Goal: Information Seeking & Learning: Learn about a topic

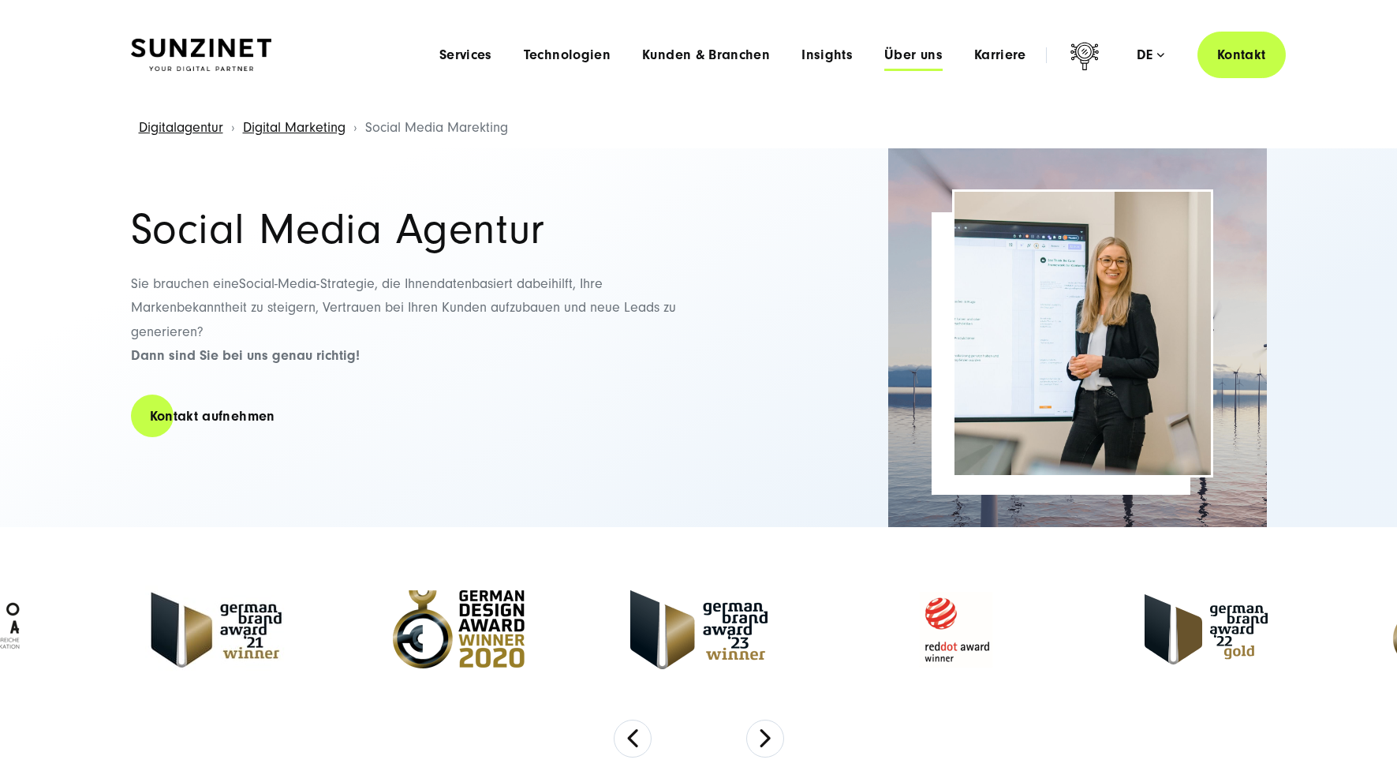
click at [931, 60] on span "Über uns" at bounding box center [913, 55] width 58 height 16
click at [827, 30] on header "Smart Search AI Hier können Sie eine konkrete Frage zu unserer Agentur und unse…" at bounding box center [698, 55] width 1397 height 110
click at [827, 62] on span "Insights" at bounding box center [826, 55] width 51 height 16
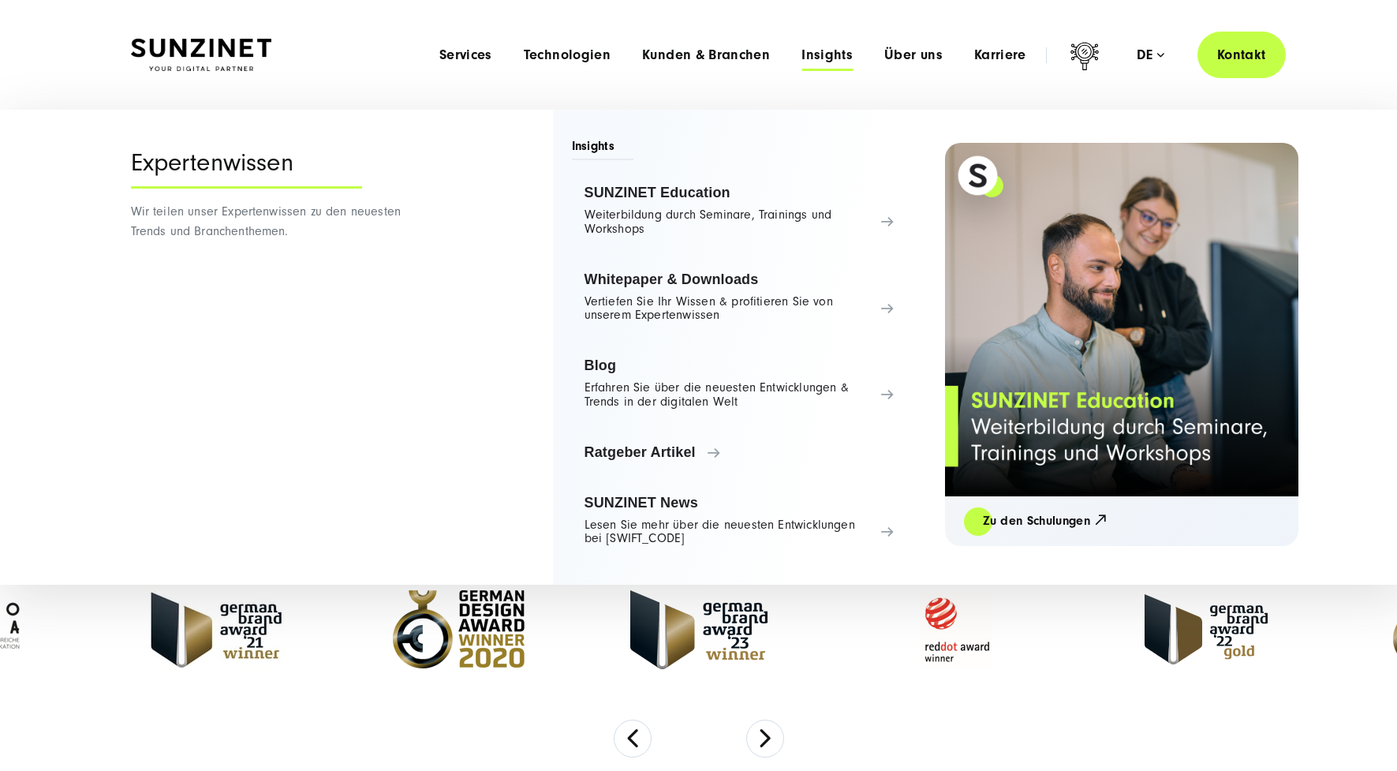
click at [722, 77] on div "Menu Services Menu Full Service Digitalagentur Wir lösen komplexe Herausforderu…" at bounding box center [855, 55] width 862 height 47
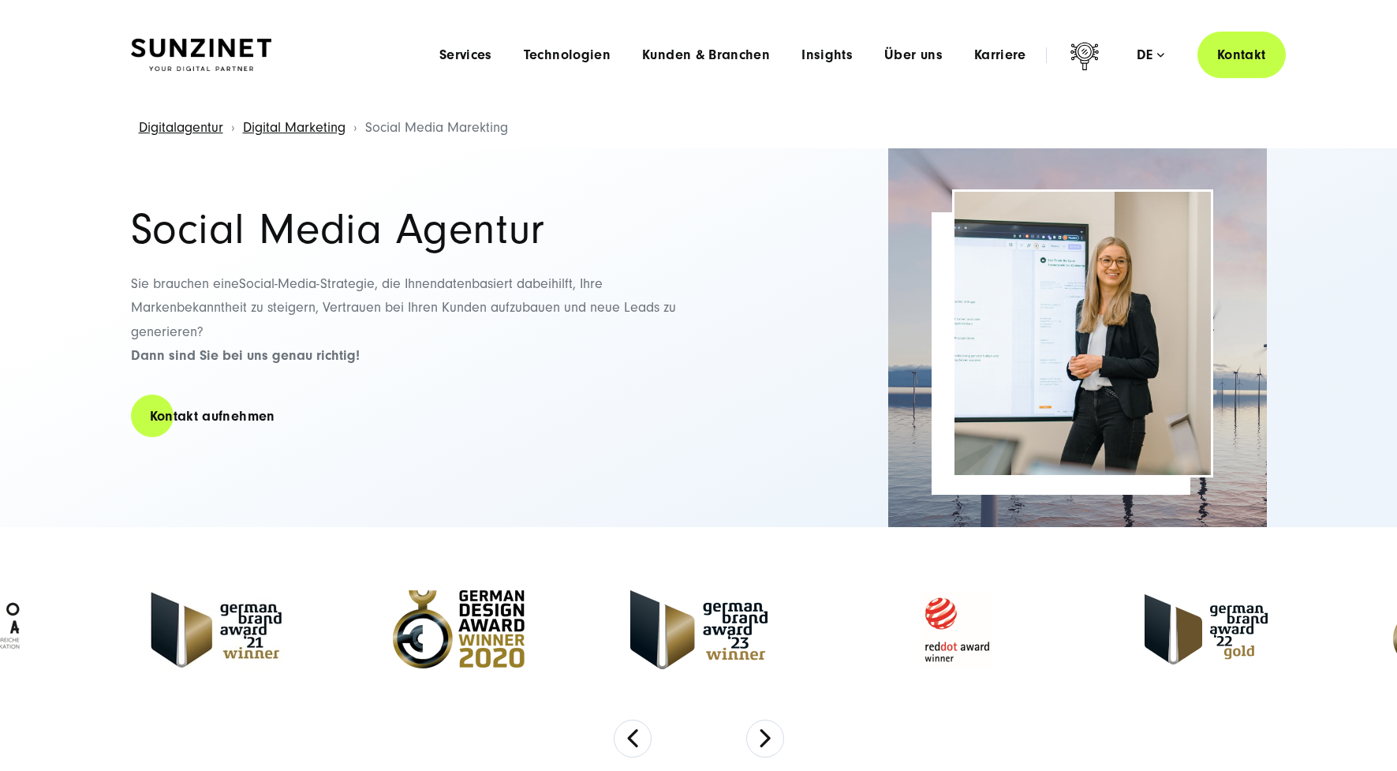
click at [702, 31] on header "Smart Search AI Hier können Sie eine konkrete Frage zu unserer Agentur und unse…" at bounding box center [698, 55] width 1397 height 110
click at [703, 55] on span "Kunden & Branchen" at bounding box center [706, 55] width 128 height 16
click at [594, 72] on div "Menu Services Menu Full Service Digitalagentur Wir lösen komplexe Herausforderu…" at bounding box center [855, 55] width 862 height 47
click at [594, 62] on span "Technologien" at bounding box center [567, 55] width 87 height 16
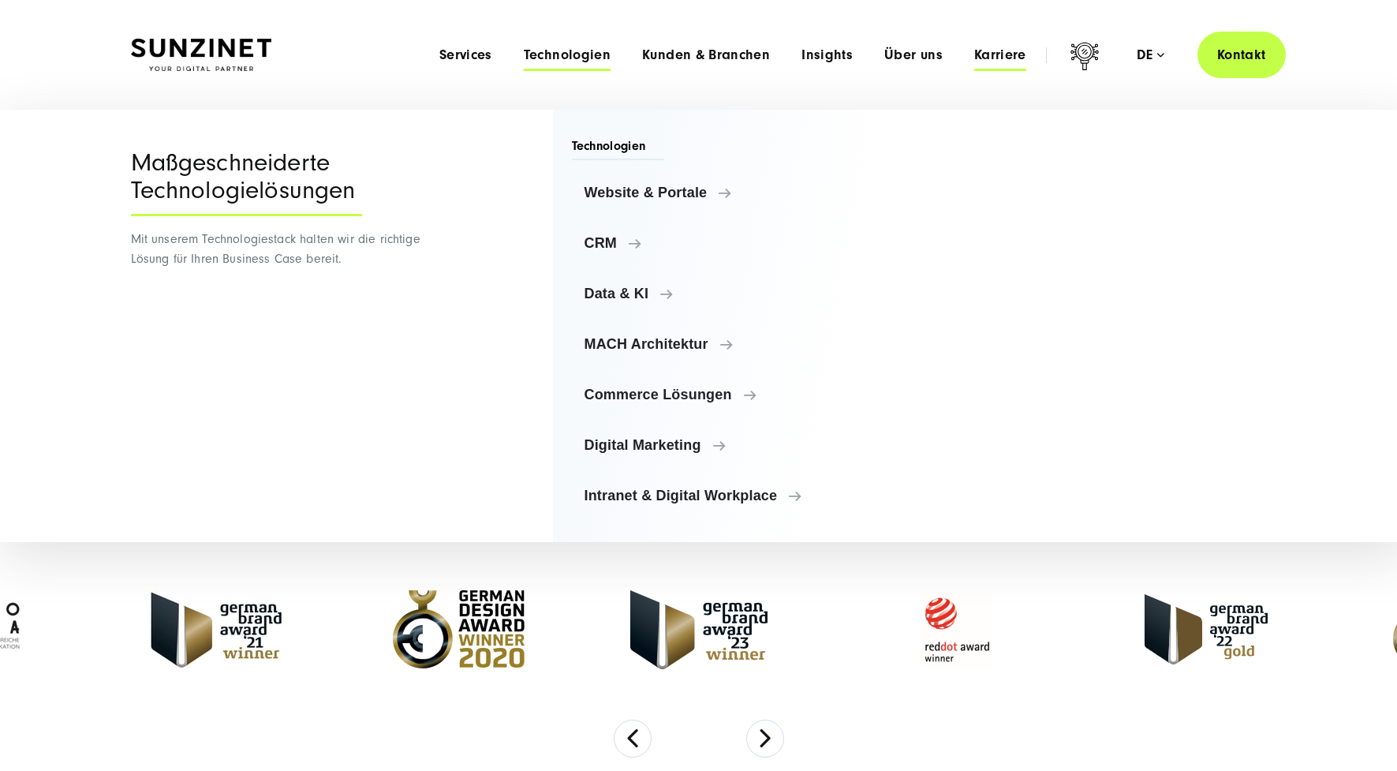
click at [999, 54] on span "Karriere" at bounding box center [1000, 55] width 52 height 16
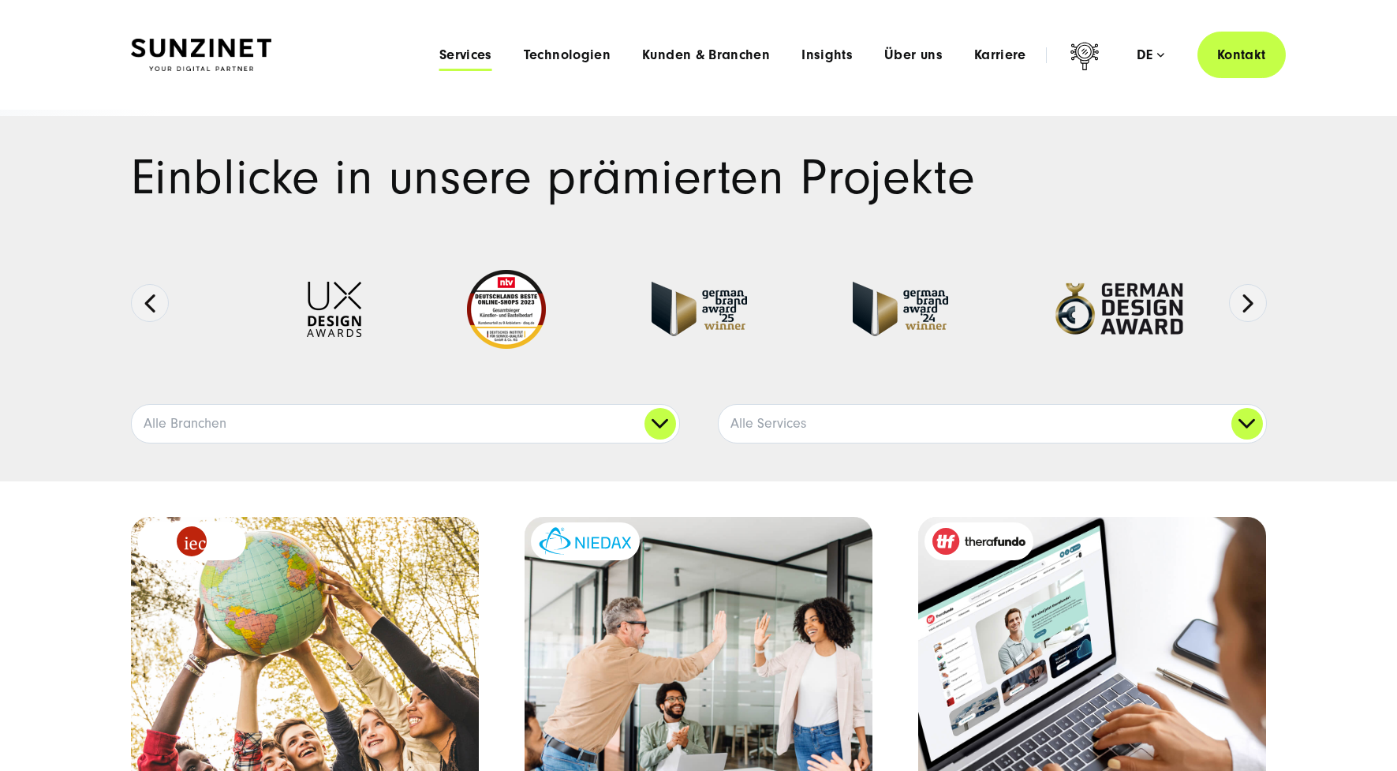
click at [468, 58] on span "Services" at bounding box center [465, 55] width 53 height 16
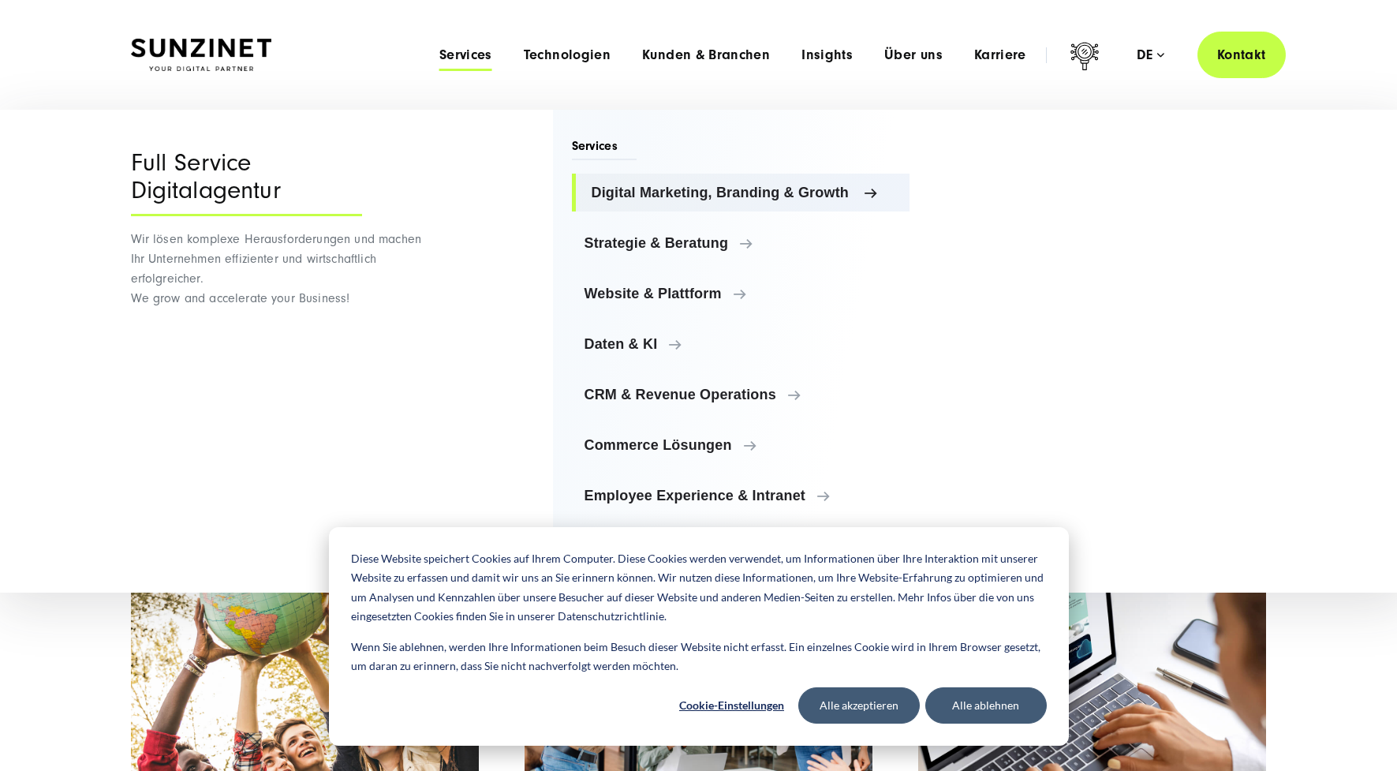
click at [696, 209] on link "Digital Marketing, Branding & Growth" at bounding box center [741, 193] width 338 height 38
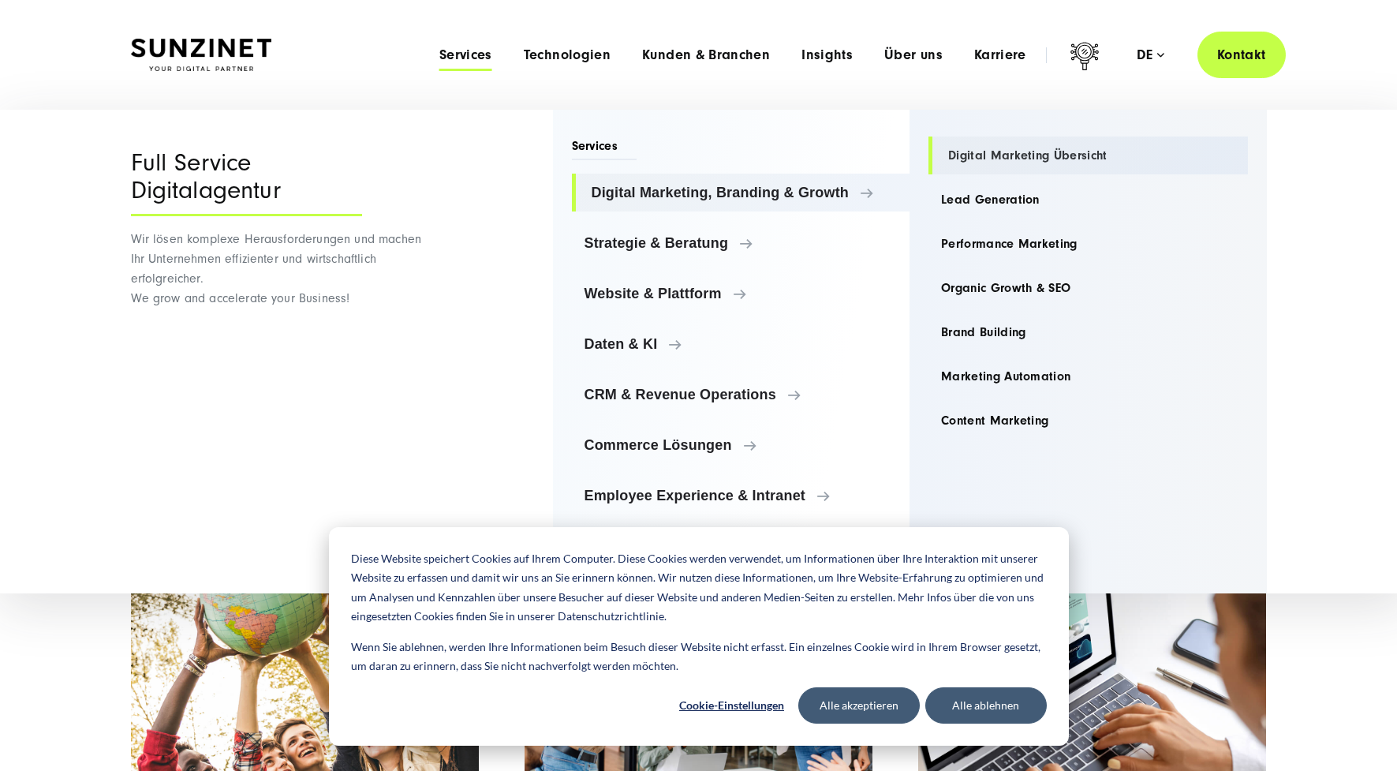
click at [1036, 161] on link "Digital Marketing Übersicht" at bounding box center [1087, 155] width 319 height 38
click at [988, 427] on link "Content Marketing" at bounding box center [1087, 420] width 319 height 38
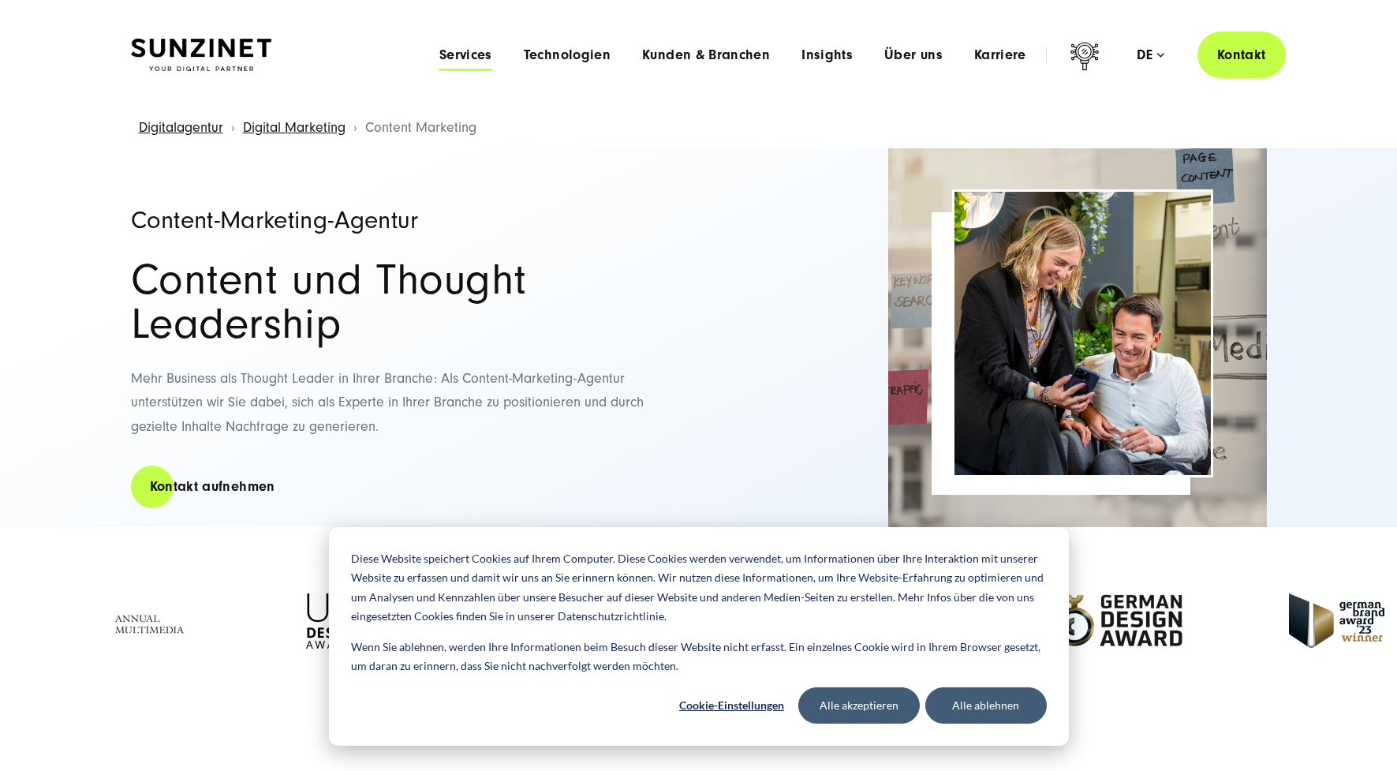
click at [480, 60] on span "Services" at bounding box center [465, 55] width 53 height 16
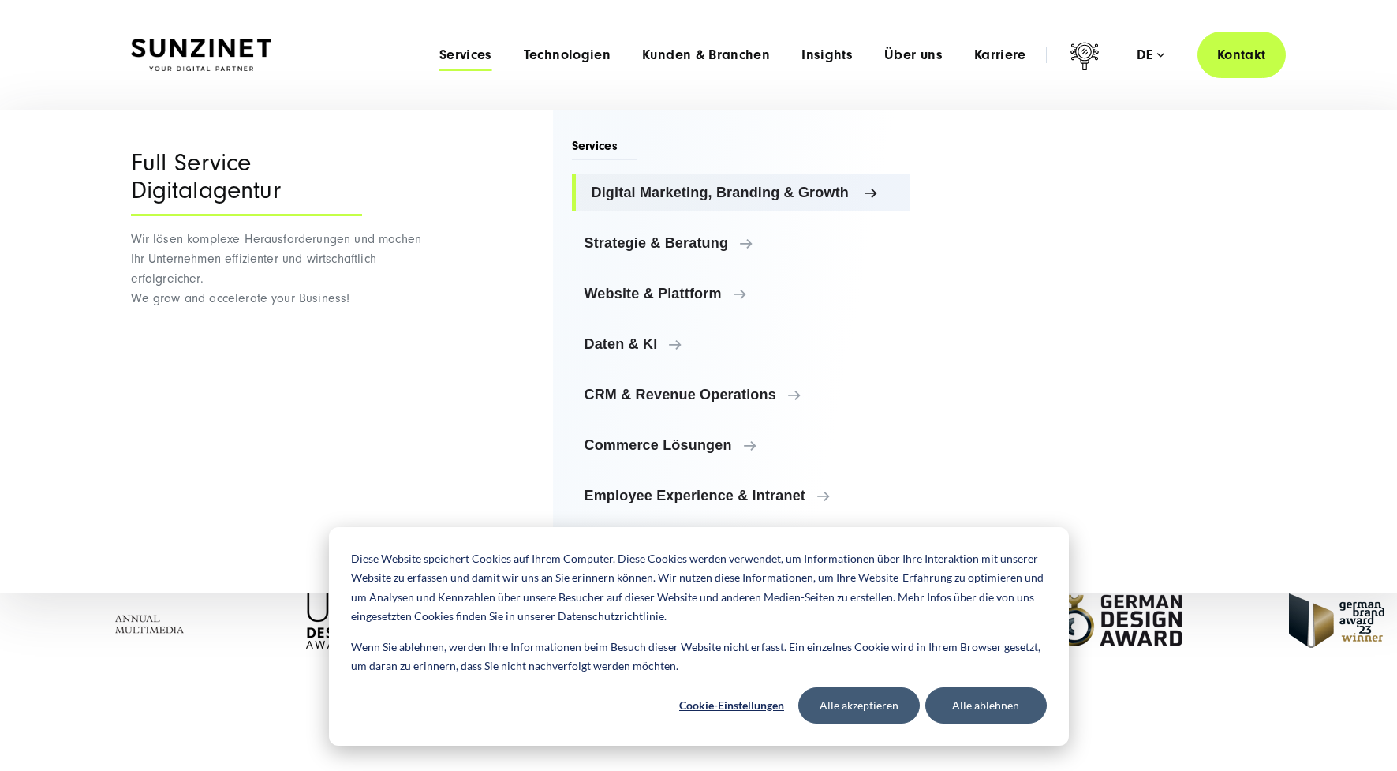
click at [819, 196] on span "Digital Marketing, Branding & Growth" at bounding box center [745, 193] width 306 height 16
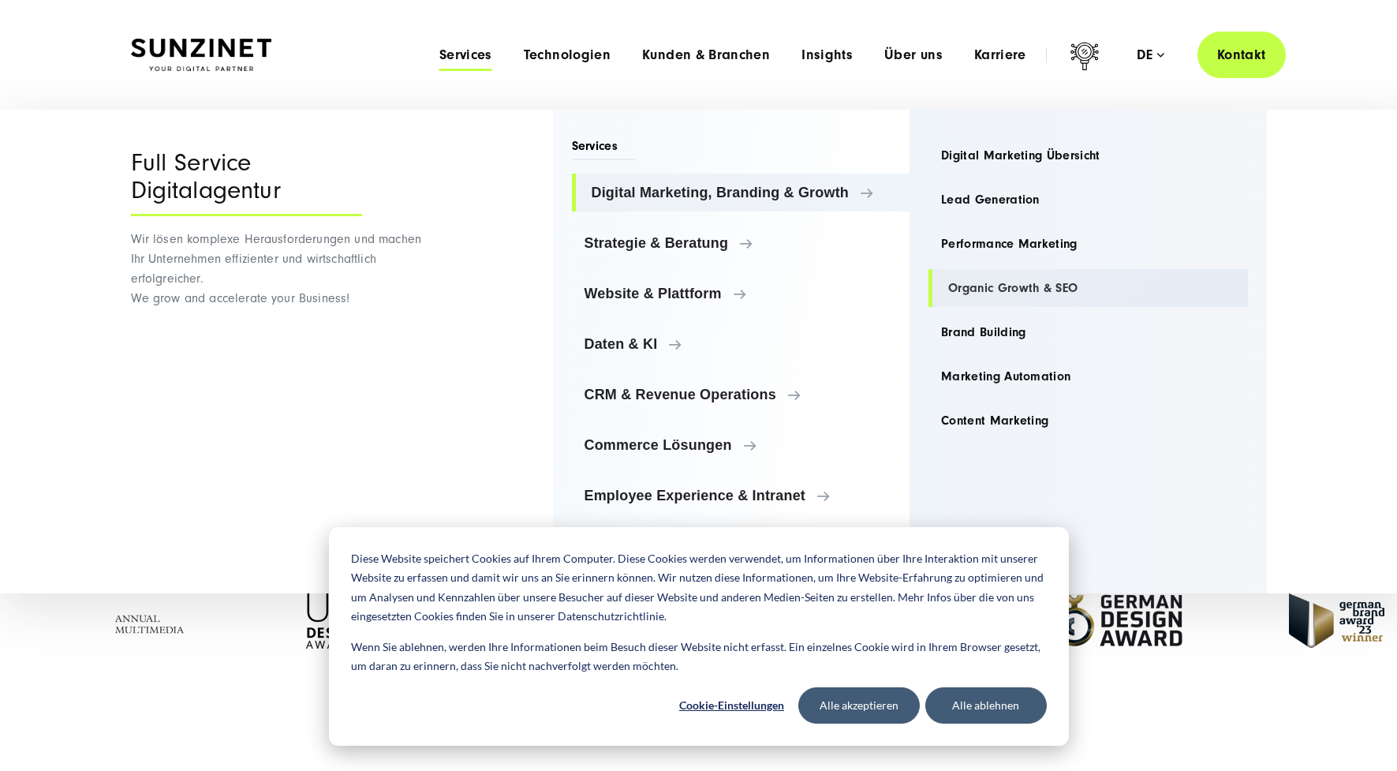
click at [1028, 288] on link "Organic Growth & SEO" at bounding box center [1087, 288] width 319 height 38
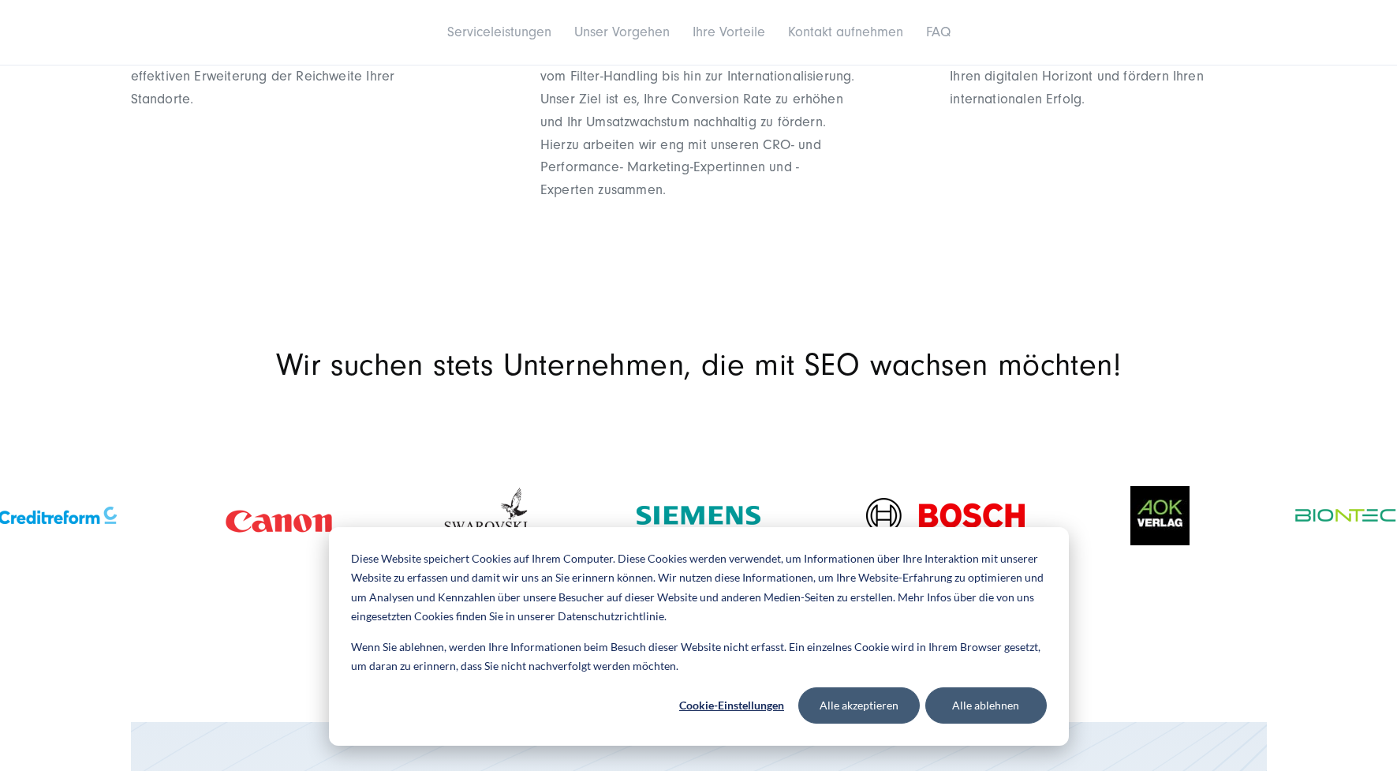
scroll to position [2634, 0]
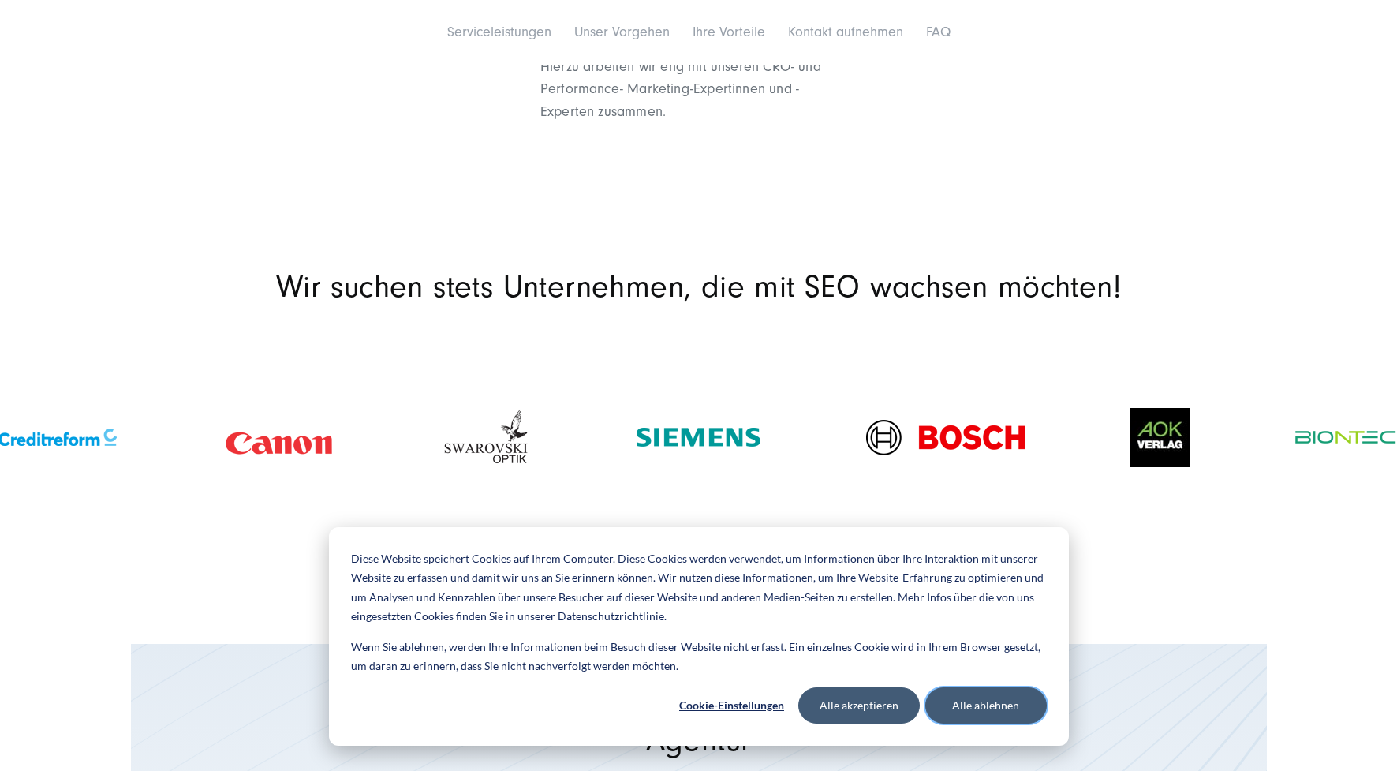
click at [994, 697] on button "Alle ablehnen" at bounding box center [985, 705] width 121 height 36
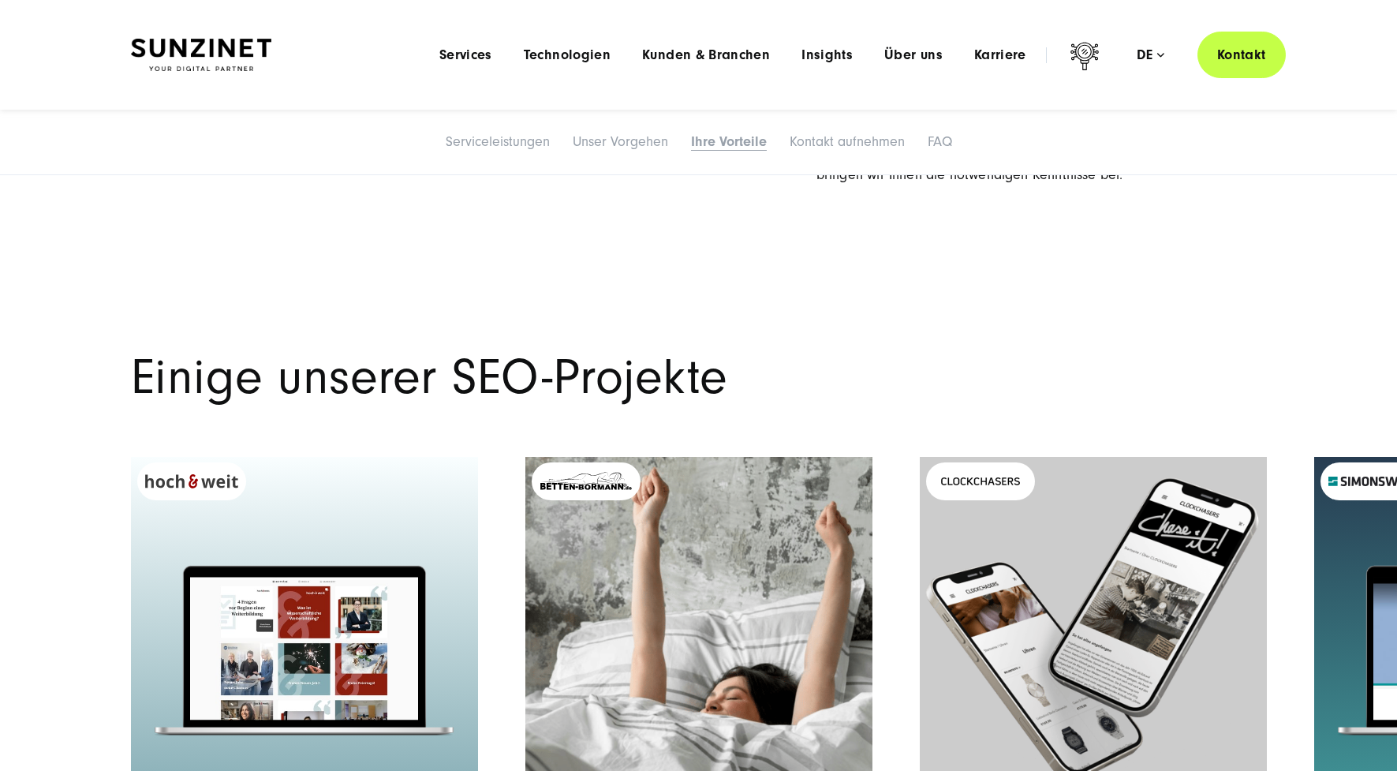
scroll to position [4762, 0]
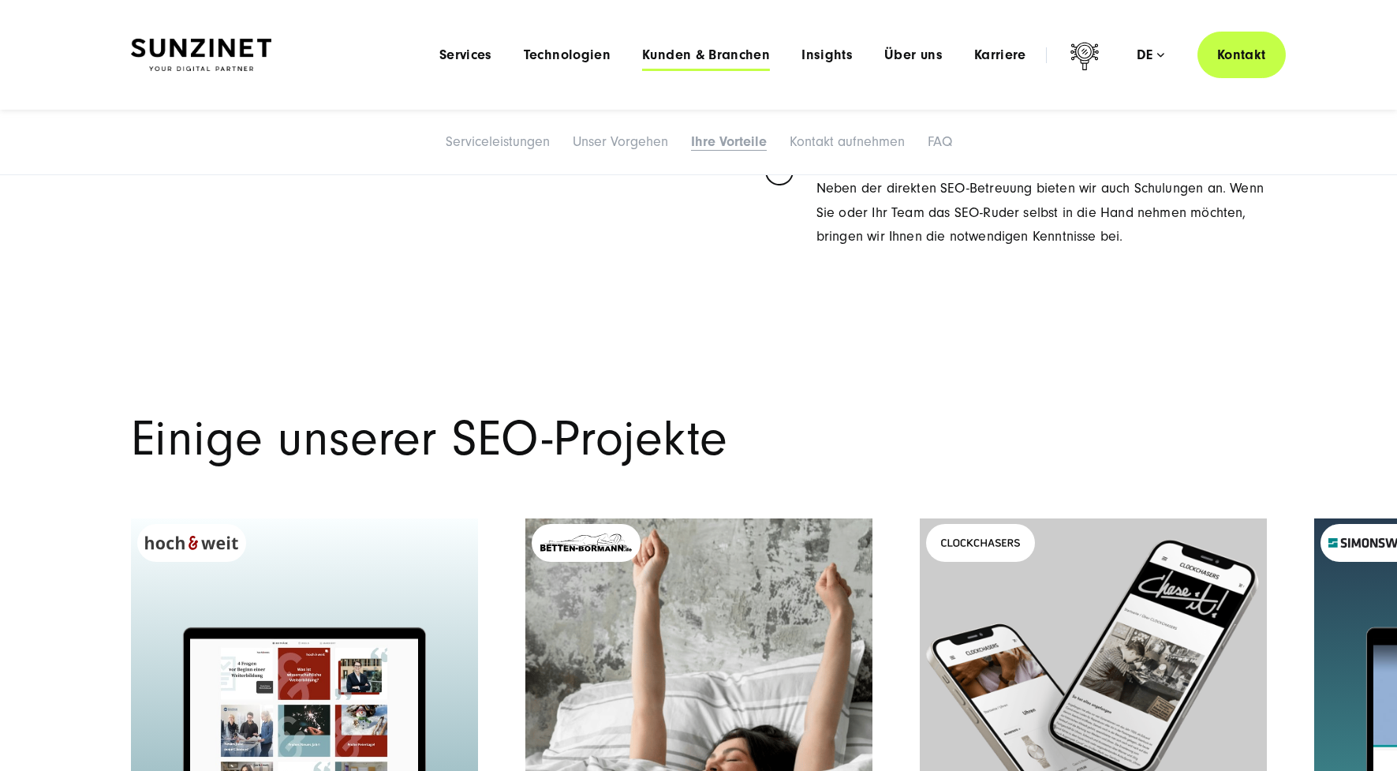
click at [710, 62] on span "Kunden & Branchen" at bounding box center [706, 55] width 128 height 16
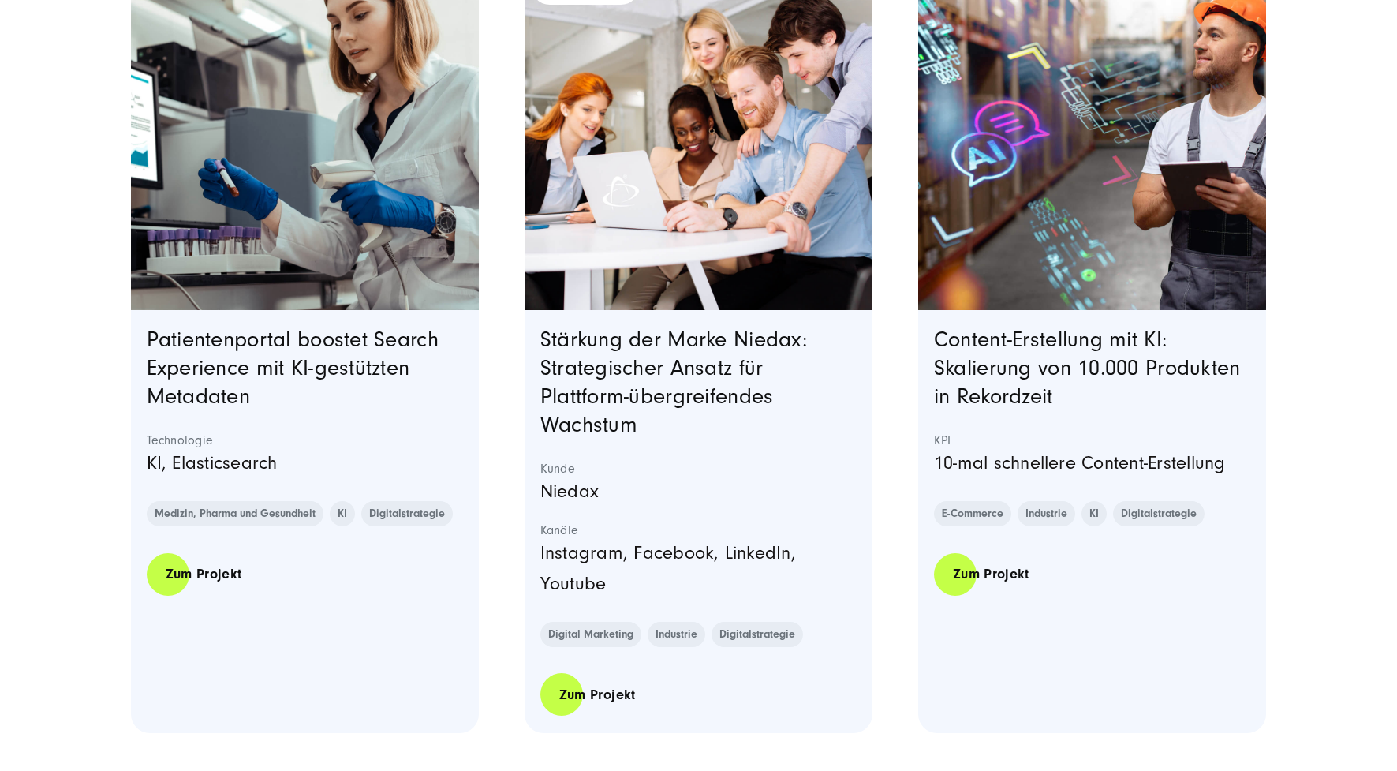
scroll to position [1496, 0]
